Goal: Information Seeking & Learning: Learn about a topic

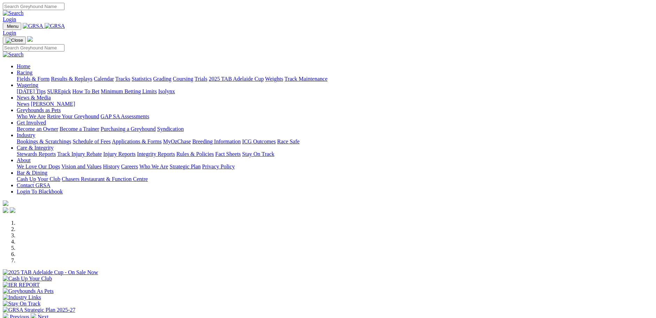
click at [71, 139] on link "Bookings & Scratchings" at bounding box center [44, 142] width 54 height 6
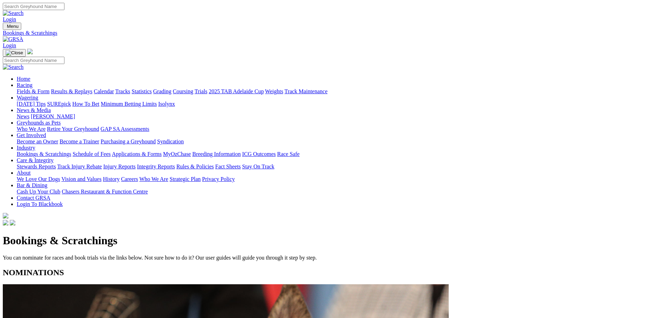
click at [35, 145] on link "Industry" at bounding box center [26, 148] width 18 height 6
click at [71, 151] on link "Bookings & Scratchings" at bounding box center [44, 154] width 54 height 6
click at [92, 88] on link "Results & Replays" at bounding box center [71, 91] width 41 height 6
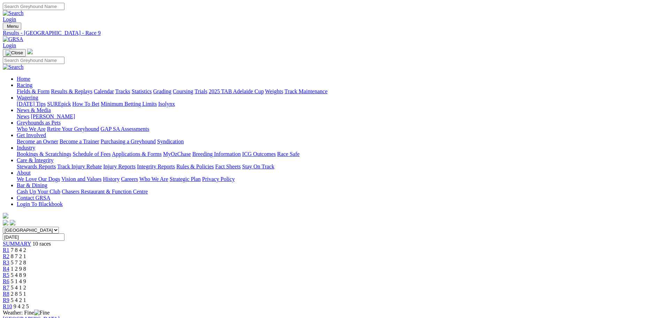
click at [49, 88] on link "Fields & Form" at bounding box center [33, 91] width 33 height 6
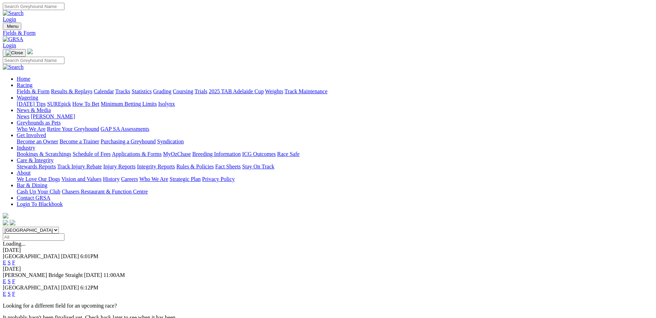
click at [15, 279] on link "F" at bounding box center [13, 282] width 3 height 6
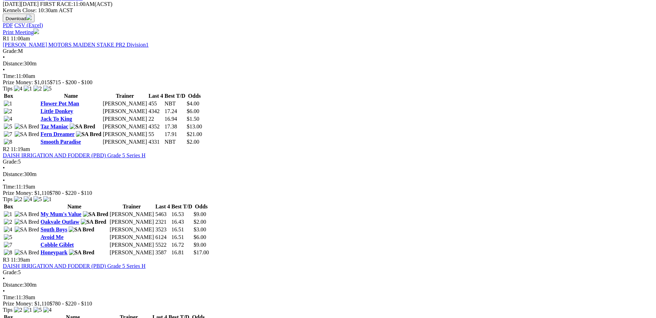
scroll to position [334, 0]
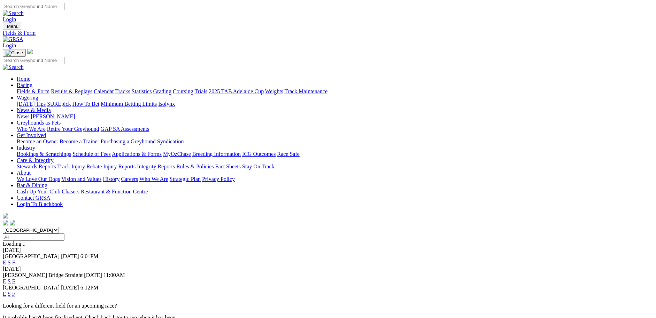
click at [15, 291] on link "F" at bounding box center [13, 294] width 3 height 6
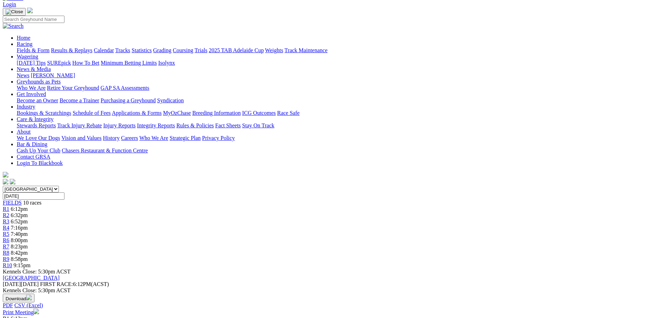
scroll to position [48, 0]
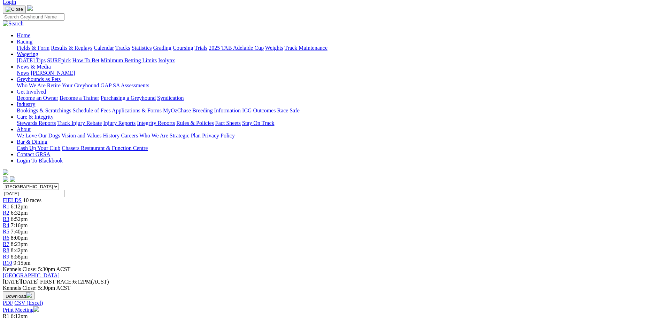
scroll to position [48, 0]
